Goal: Navigation & Orientation: Find specific page/section

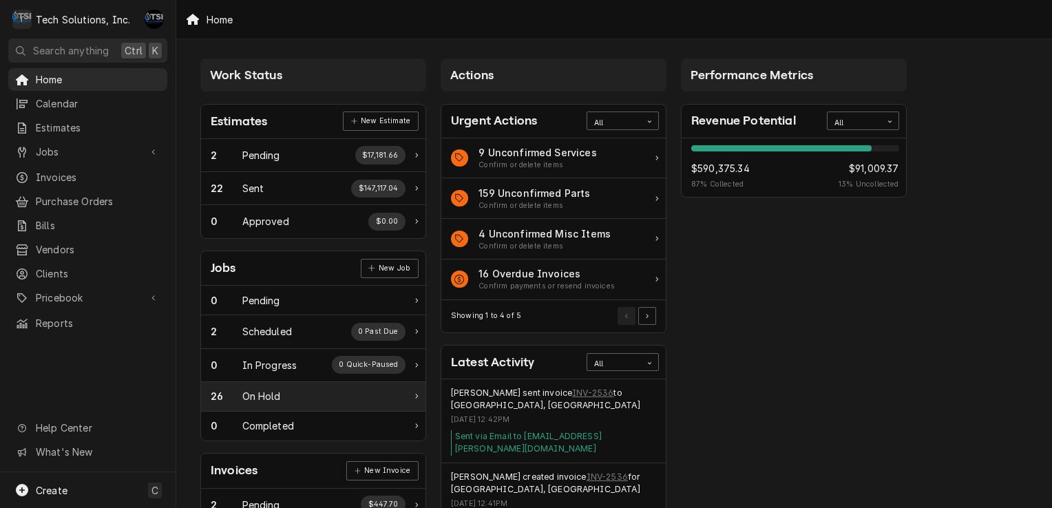
click at [239, 393] on div "26" at bounding box center [227, 396] width 32 height 14
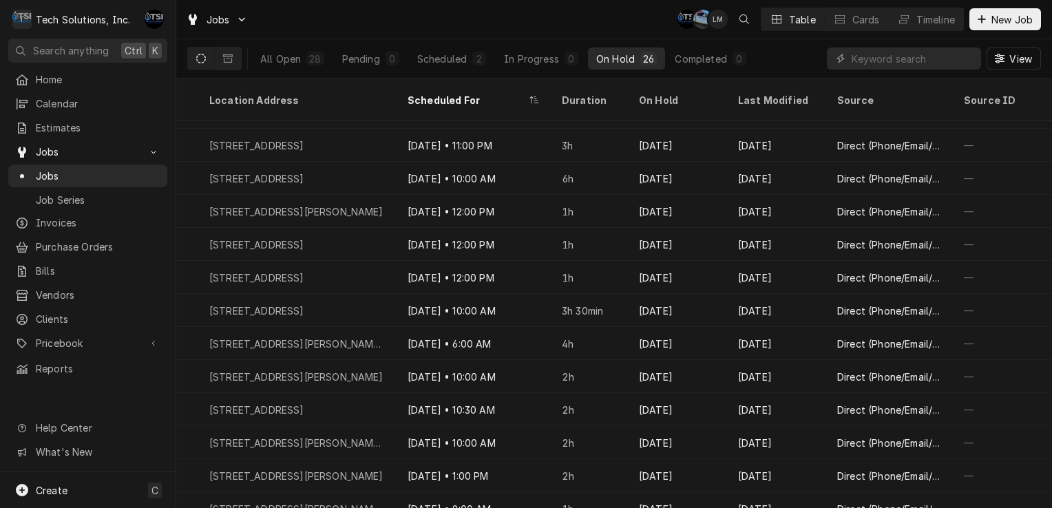
scroll to position [0, 1013]
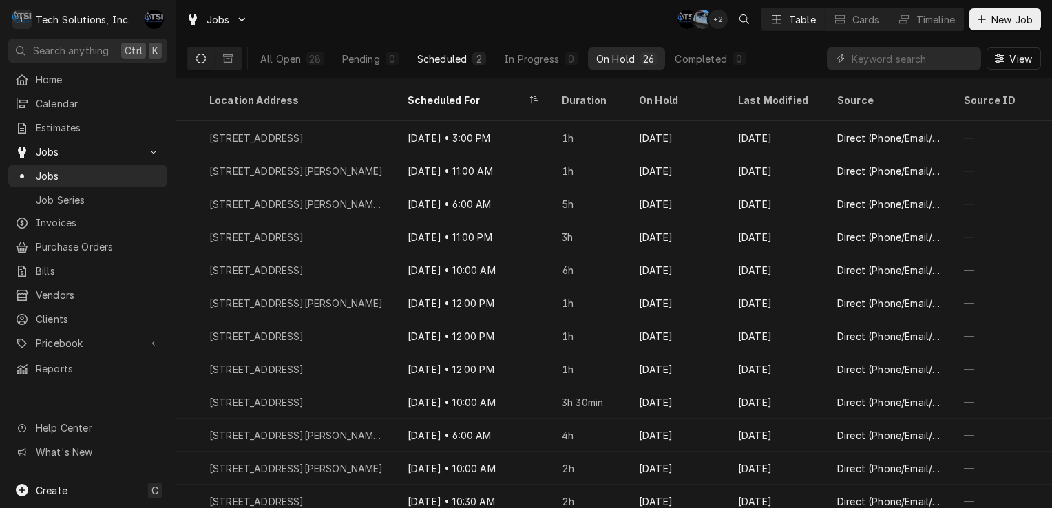
click at [452, 63] on div "Scheduled" at bounding box center [442, 59] width 50 height 14
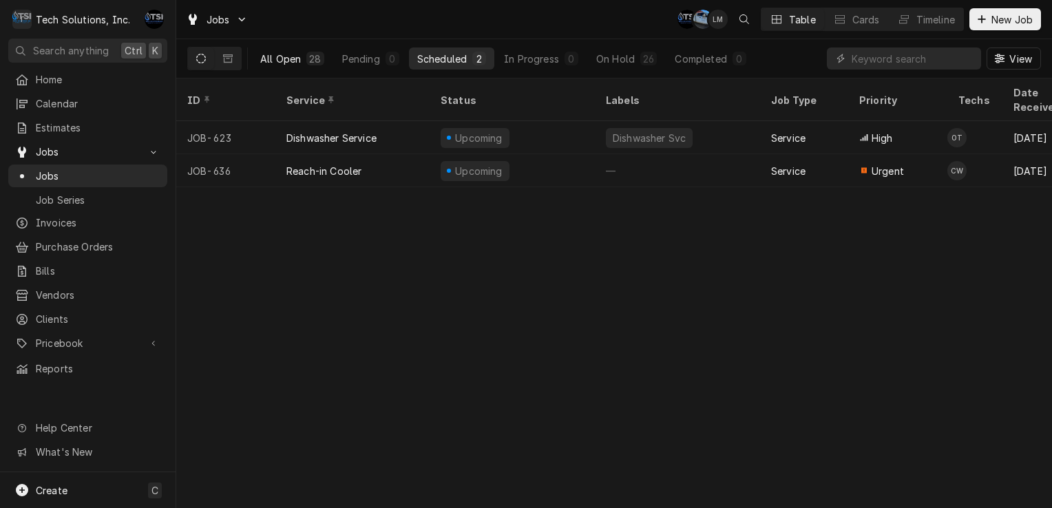
click at [288, 61] on div "All Open" at bounding box center [280, 59] width 41 height 14
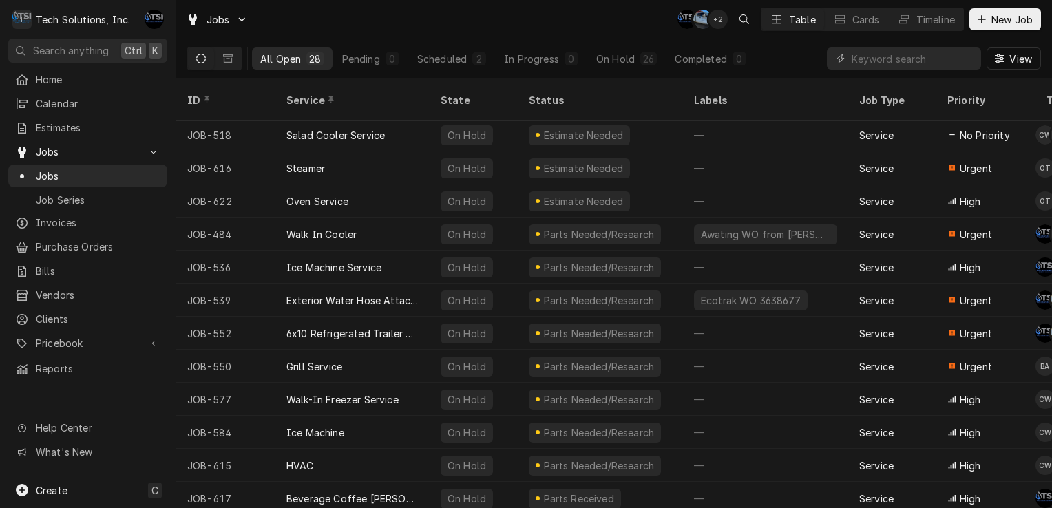
scroll to position [532, 0]
click at [76, 82] on span "Home" at bounding box center [98, 79] width 125 height 14
